Goal: Communication & Community: Ask a question

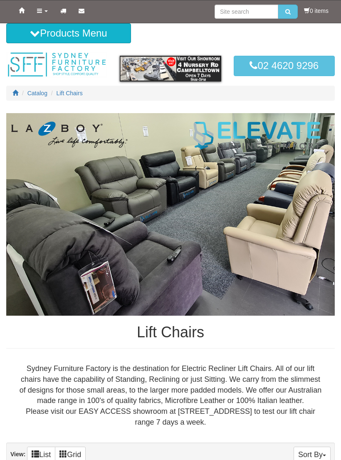
click at [60, 224] on img at bounding box center [170, 214] width 329 height 203
click at [186, 270] on img at bounding box center [170, 214] width 329 height 203
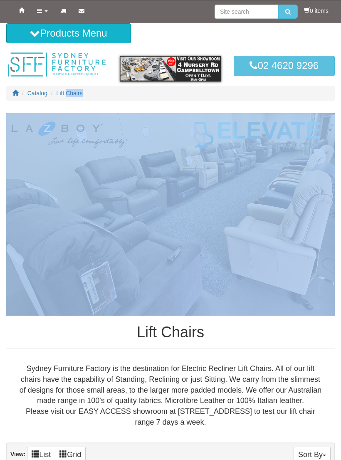
click at [275, 261] on img at bounding box center [170, 214] width 329 height 203
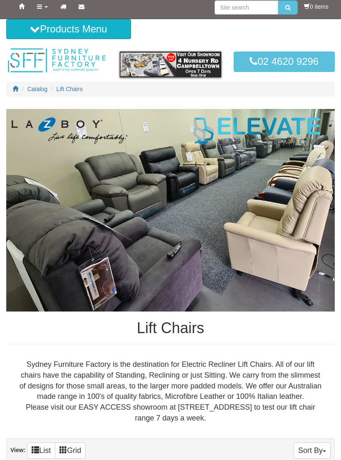
scroll to position [4, 0]
click at [14, 311] on img at bounding box center [170, 210] width 329 height 203
click at [83, 9] on icon at bounding box center [82, 7] width 6 height 6
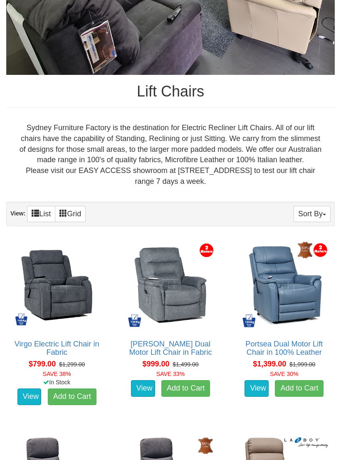
scroll to position [241, 0]
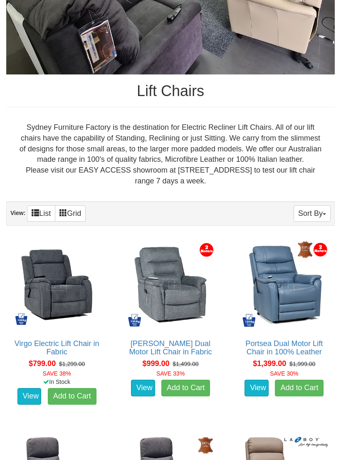
click at [185, 331] on img at bounding box center [170, 285] width 92 height 92
click at [144, 384] on link "View" at bounding box center [143, 388] width 24 height 17
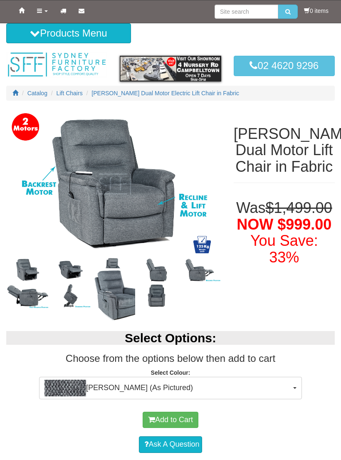
click at [296, 392] on button "Mia Onyx (As Pictured)" at bounding box center [170, 388] width 263 height 22
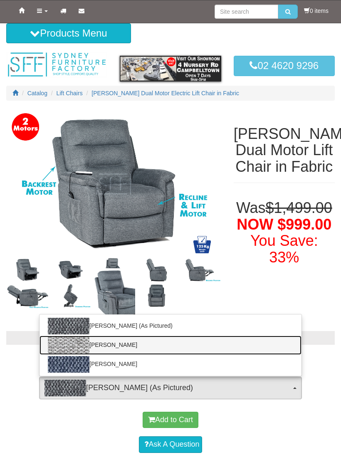
click at [88, 341] on img at bounding box center [69, 345] width 42 height 17
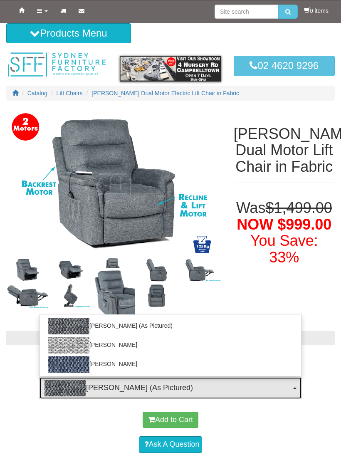
select select "2029"
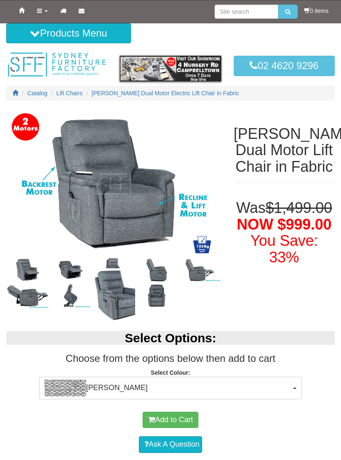
click at [185, 443] on link "Ask A Question" at bounding box center [170, 445] width 63 height 17
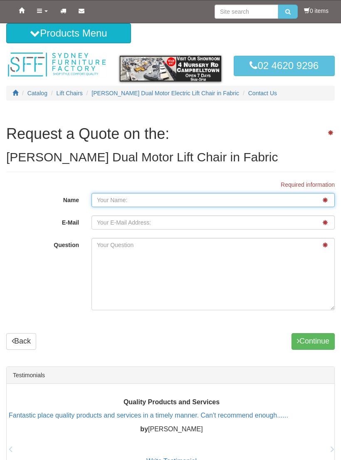
click at [166, 203] on input "Name" at bounding box center [214, 200] width 244 height 14
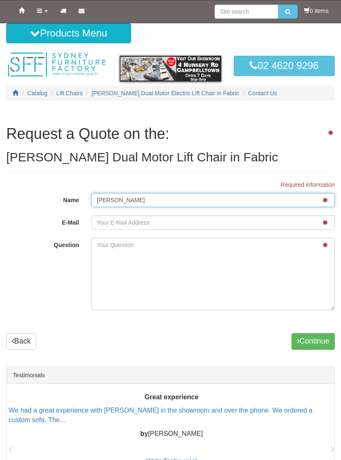
type input "[PERSON_NAME]"
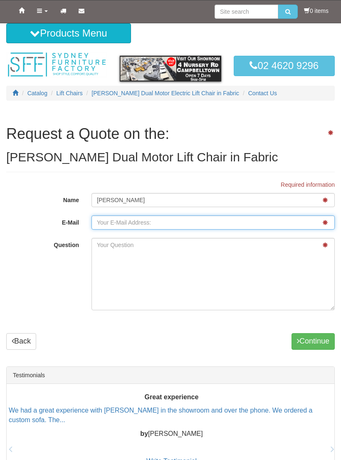
click at [185, 225] on input "E-Mail" at bounding box center [214, 223] width 244 height 14
type input "[EMAIL_ADDRESS][DOMAIN_NAME]"
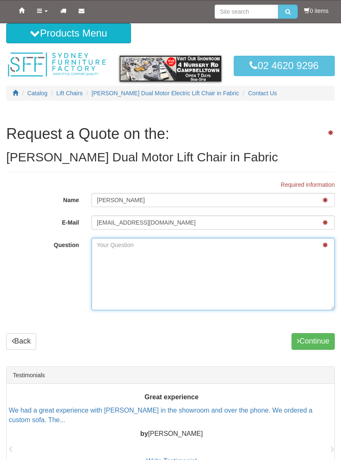
click at [131, 265] on textarea "Question" at bounding box center [214, 274] width 244 height 72
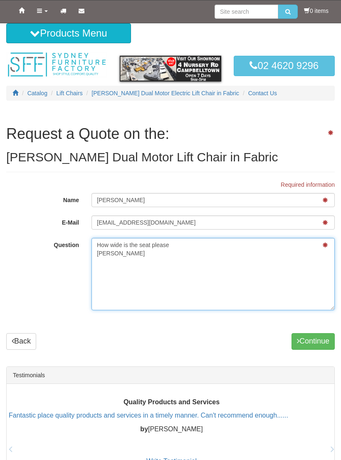
click at [181, 244] on textarea "How wide is the seat please [PERSON_NAME]" at bounding box center [214, 274] width 244 height 72
click at [124, 279] on textarea "How wide is the seat please Also how wide is it across at the arms [PERSON_NAME]" at bounding box center [214, 274] width 244 height 72
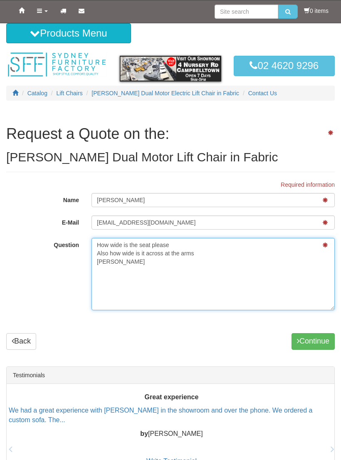
type textarea "How wide is the seat please Also how wide is it across at the arms [PERSON_NAME]"
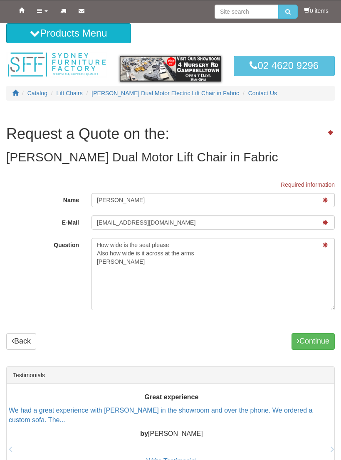
click at [311, 343] on button "Continue" at bounding box center [313, 341] width 43 height 17
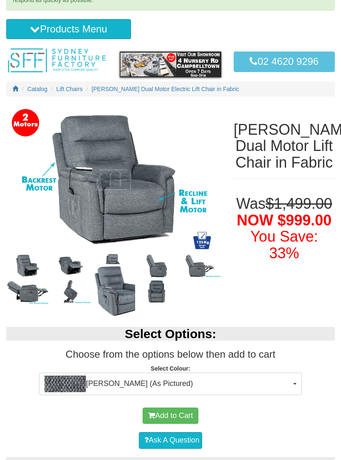
scroll to position [42, 0]
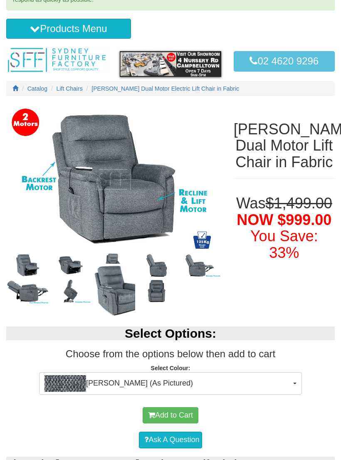
click at [301, 380] on button "[PERSON_NAME] (As Pictured)" at bounding box center [170, 384] width 263 height 22
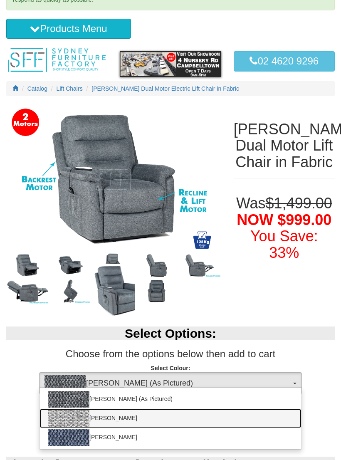
click at [81, 419] on img at bounding box center [69, 418] width 42 height 17
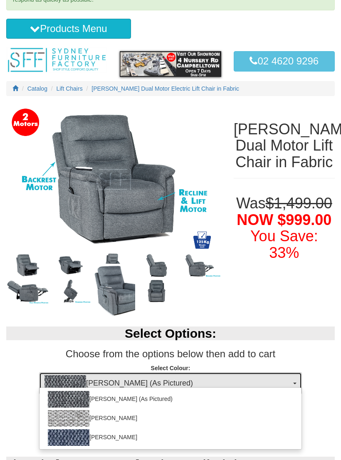
select select "2029"
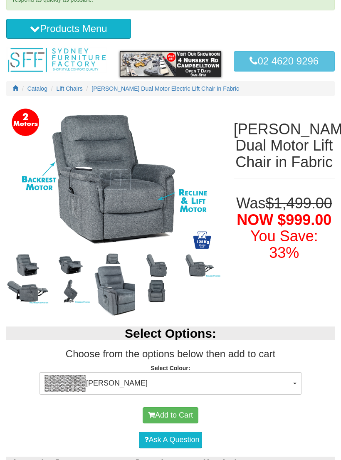
click at [301, 387] on button "[PERSON_NAME]" at bounding box center [170, 384] width 263 height 22
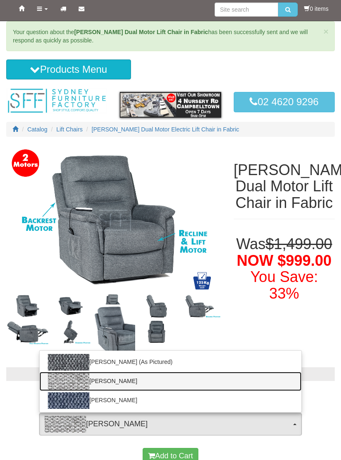
scroll to position [2, 0]
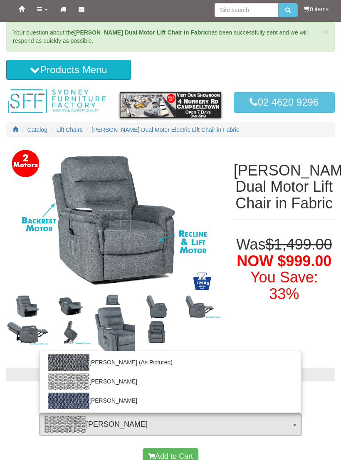
click at [231, 16] on div at bounding box center [170, 230] width 341 height 460
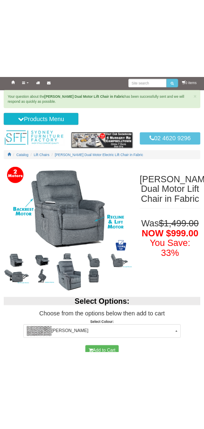
scroll to position [0, 0]
